Goal: Task Accomplishment & Management: Manage account settings

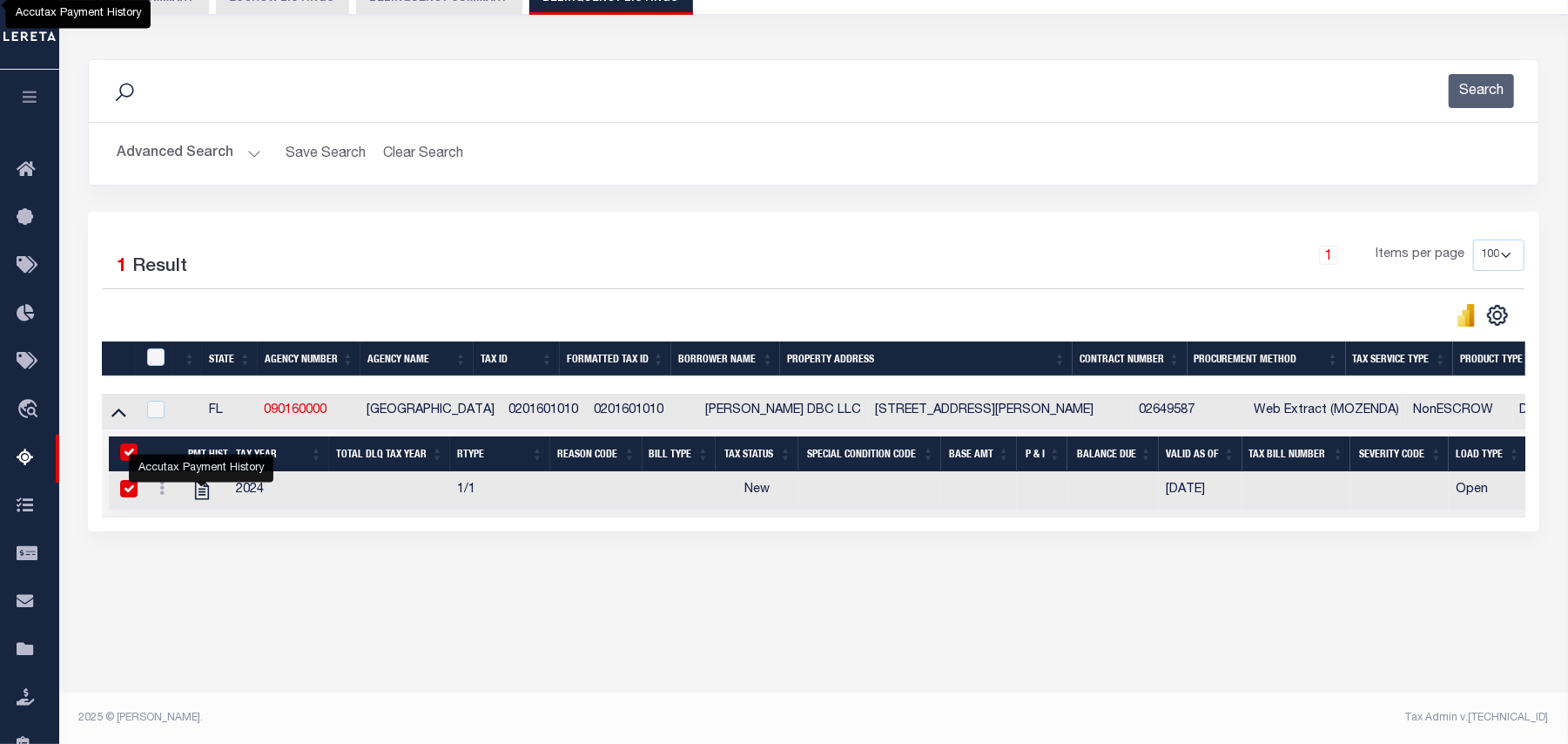
checkbox input "true"
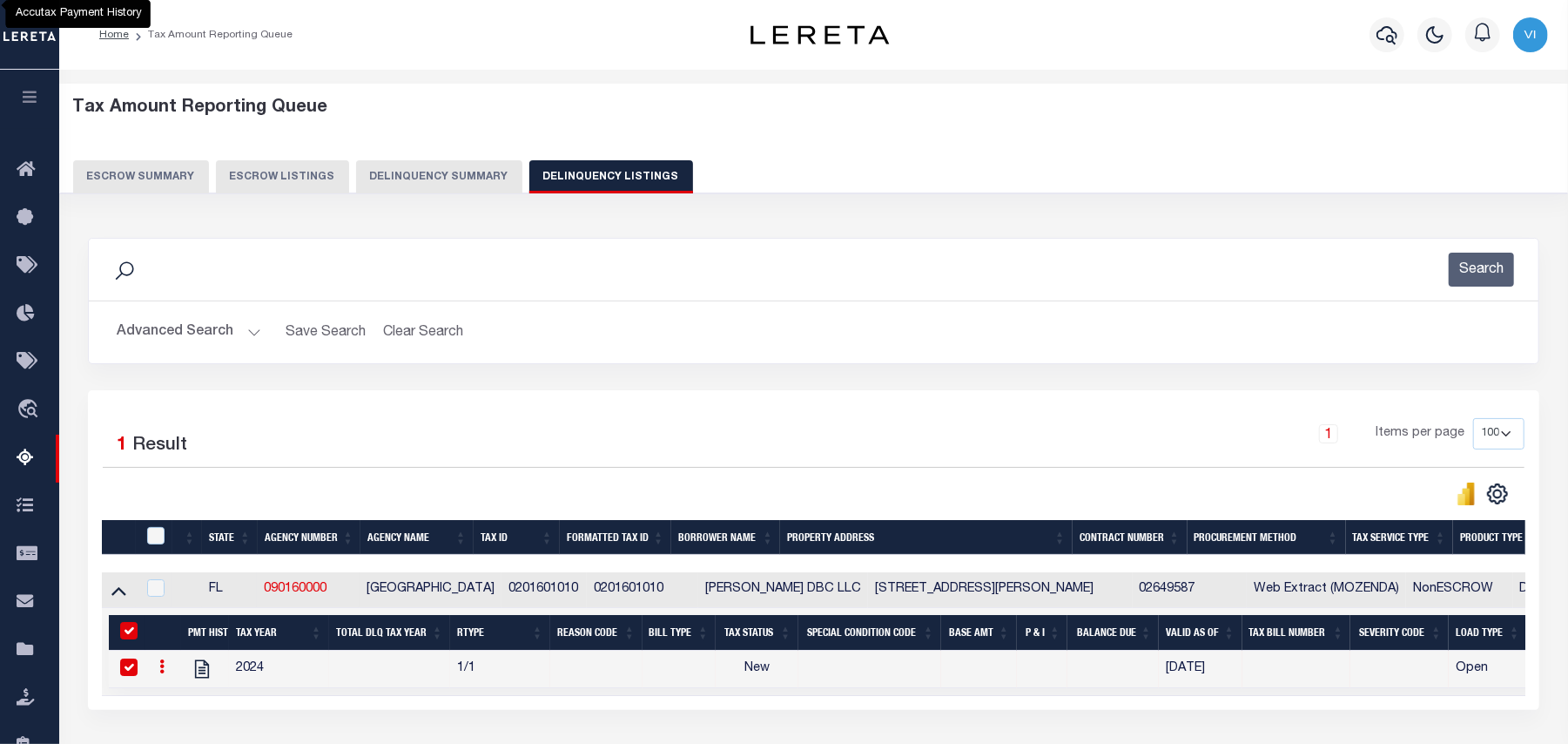
click at [197, 342] on button "Advanced Search" at bounding box center [189, 333] width 145 height 34
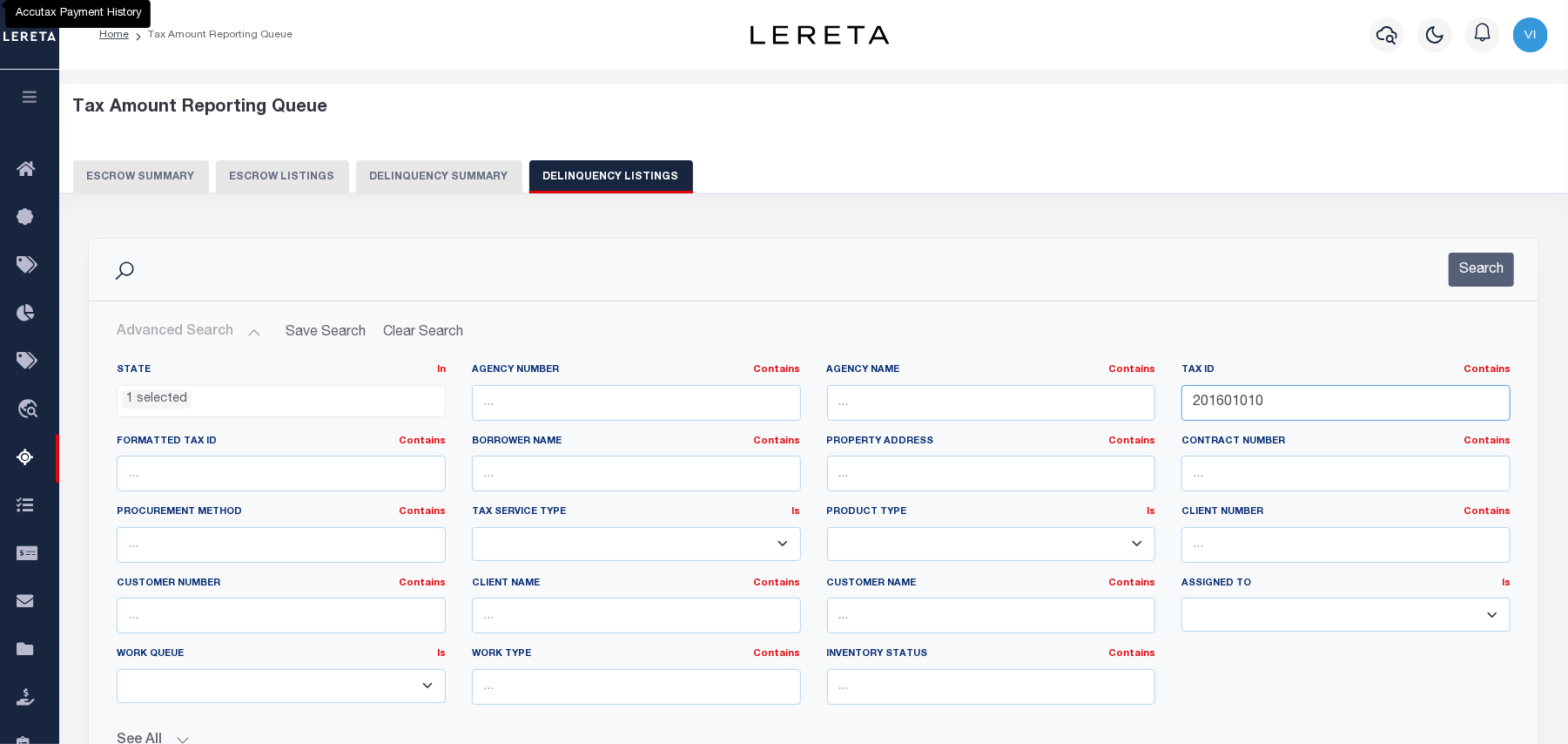
drag, startPoint x: 1364, startPoint y: 392, endPoint x: 1356, endPoint y: 401, distance: 12.0
click at [1358, 400] on input "201601010" at bounding box center [1346, 403] width 329 height 36
paste input "5028000"
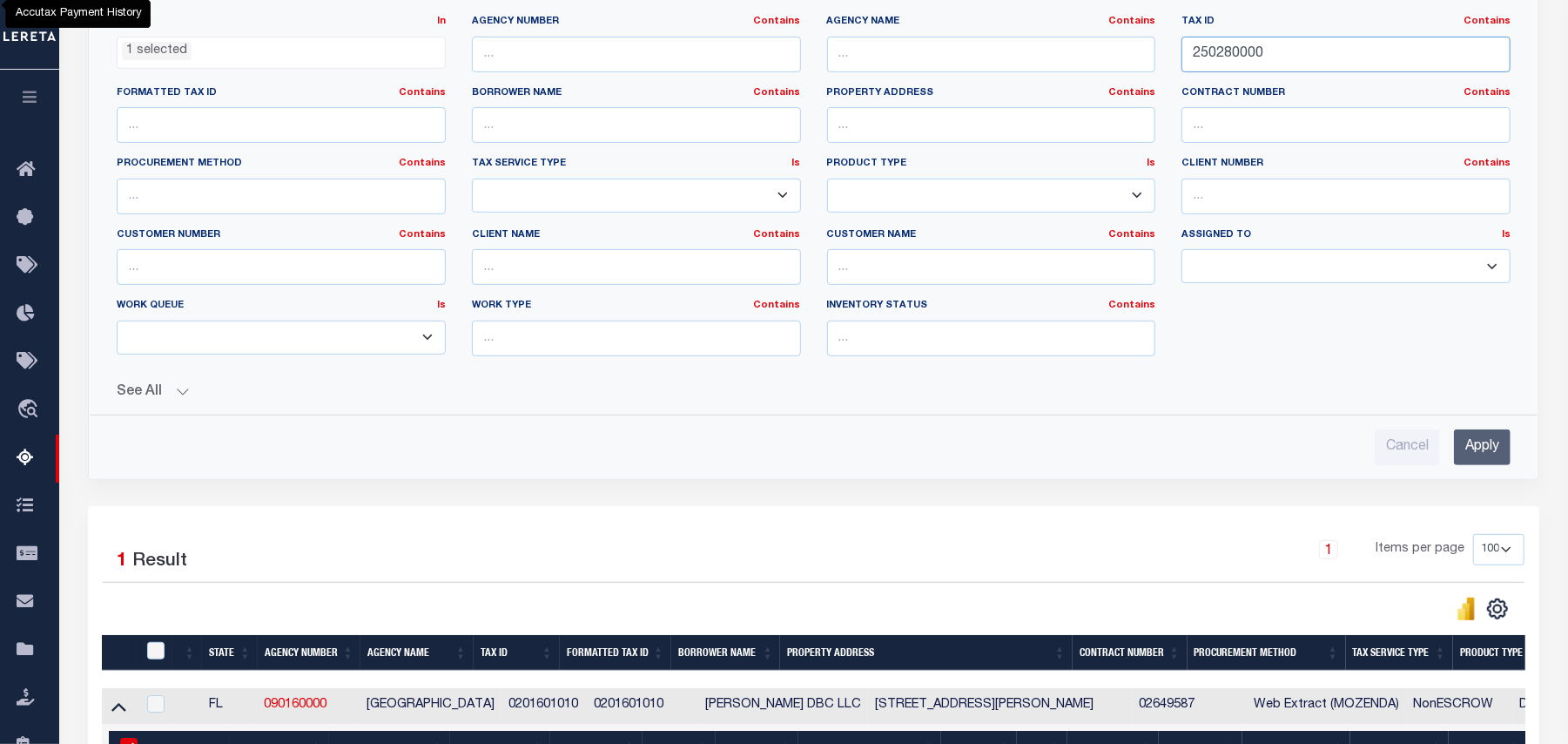
type input "250280000"
click at [1495, 450] on input "Apply" at bounding box center [1482, 447] width 57 height 36
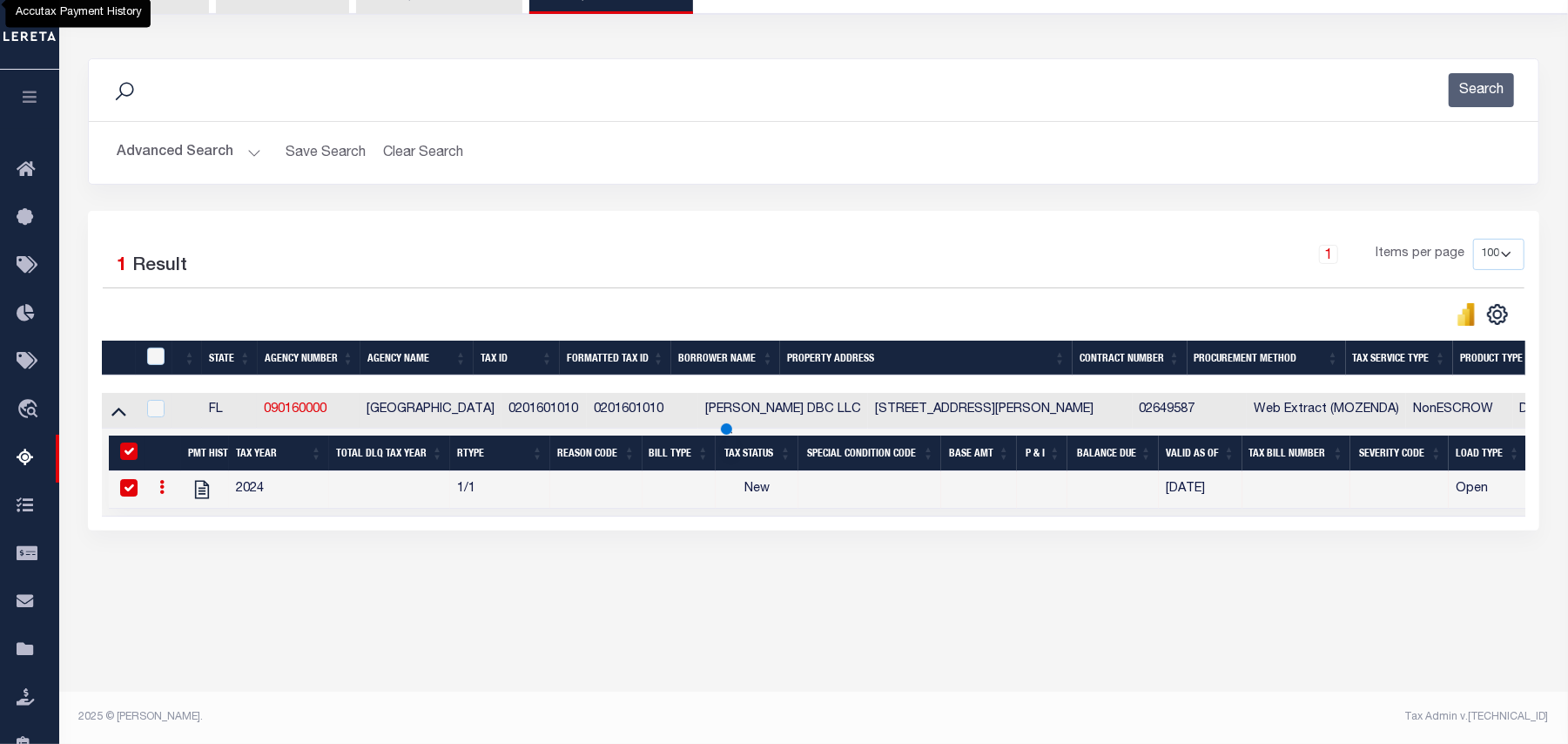
scroll to position [179, 0]
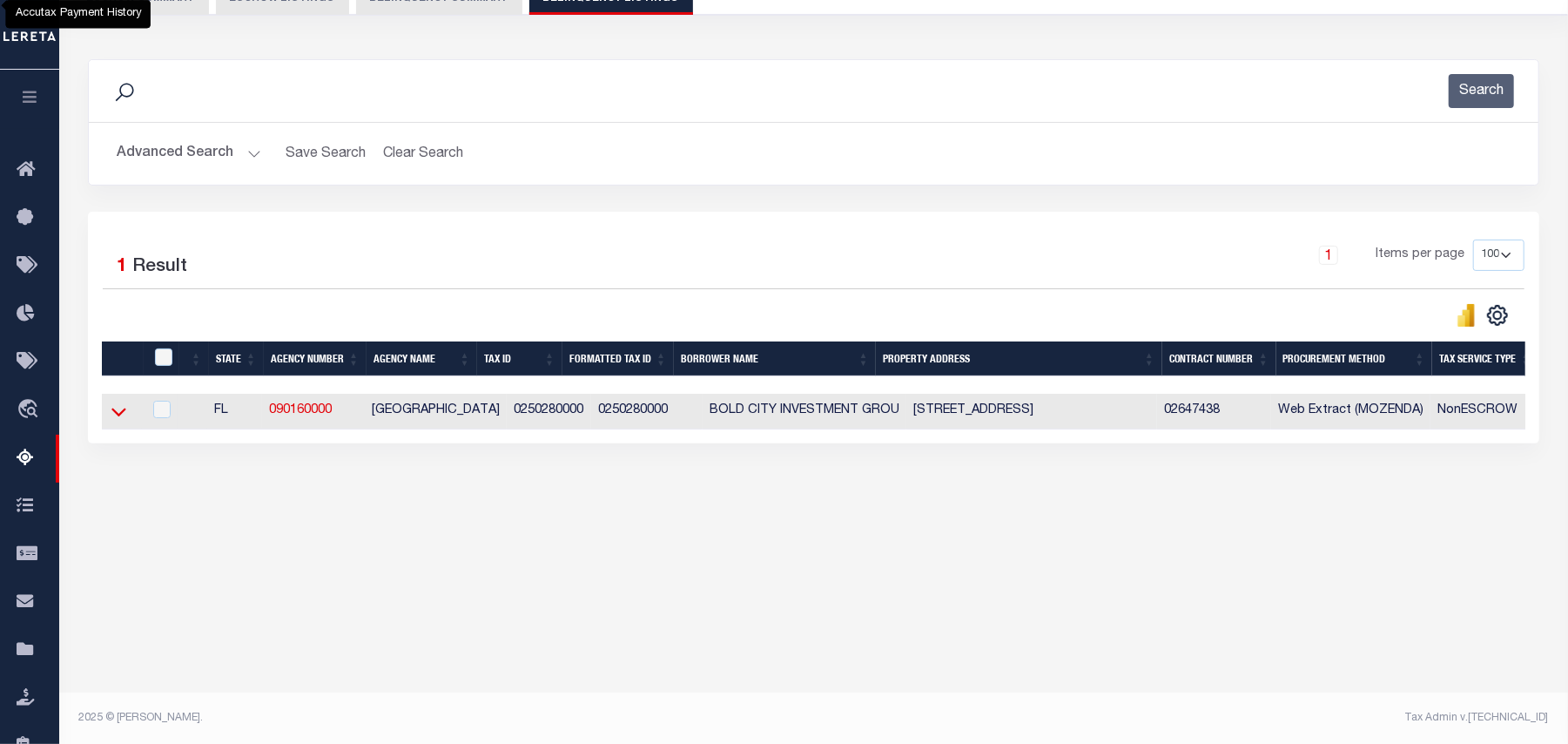
click at [116, 417] on icon at bounding box center [118, 413] width 14 height 9
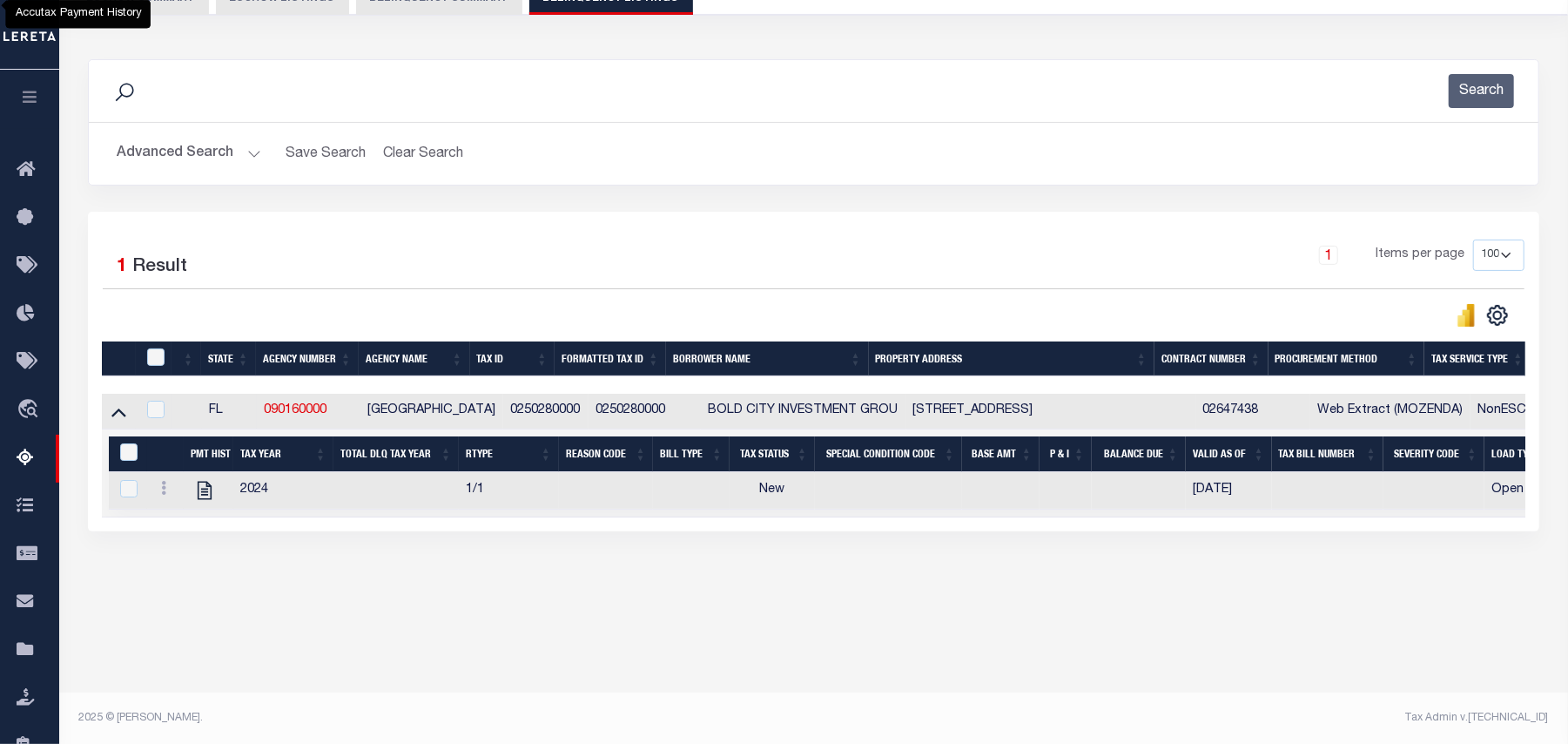
click at [390, 658] on div "Tax Amount Reporting Queue Escrow Summary Escrow Listings" at bounding box center [814, 290] width 1509 height 797
click at [209, 510] on td at bounding box center [208, 490] width 50 height 37
checkbox input "true"
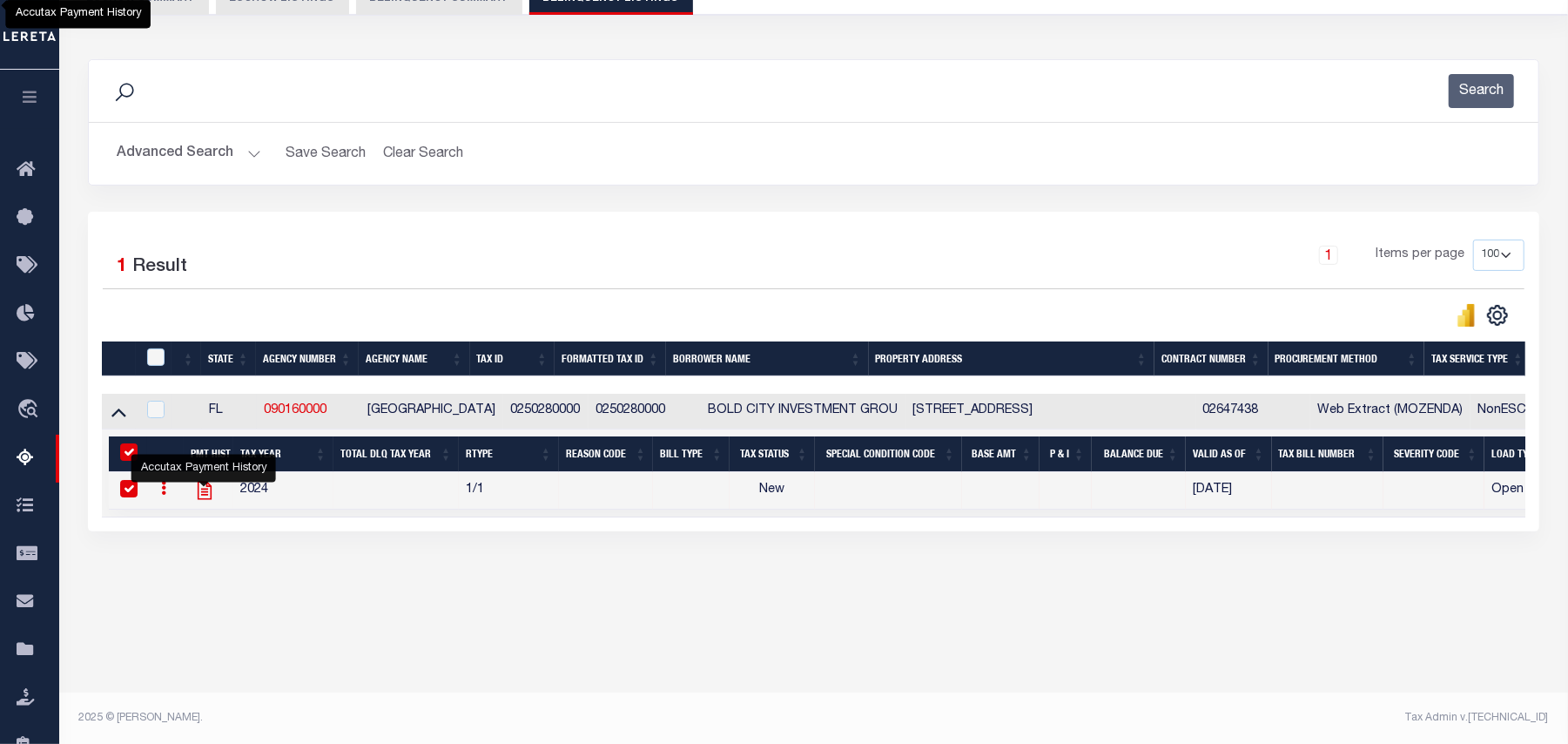
click at [205, 500] on icon "" at bounding box center [203, 491] width 14 height 18
checkbox input "false"
